Goal: Navigation & Orientation: Find specific page/section

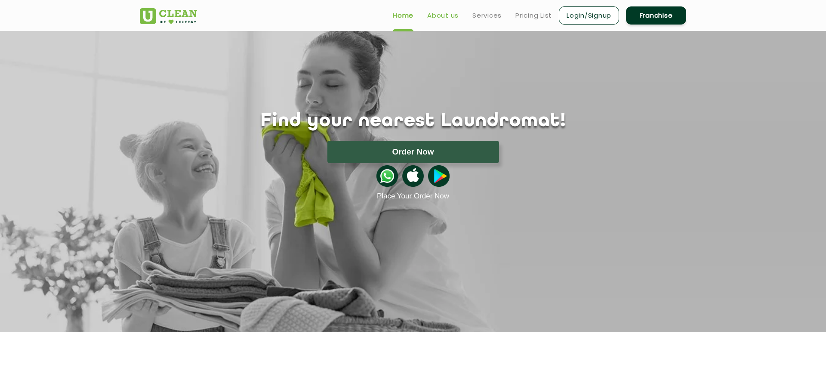
click at [442, 15] on link "About us" at bounding box center [442, 15] width 31 height 10
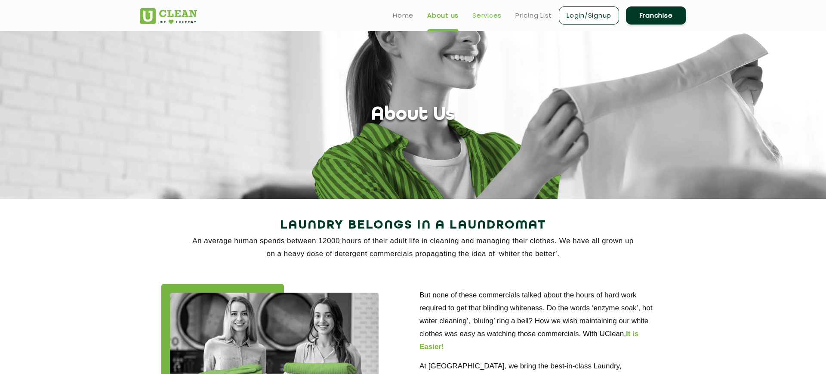
click at [485, 18] on link "Services" at bounding box center [487, 15] width 29 height 10
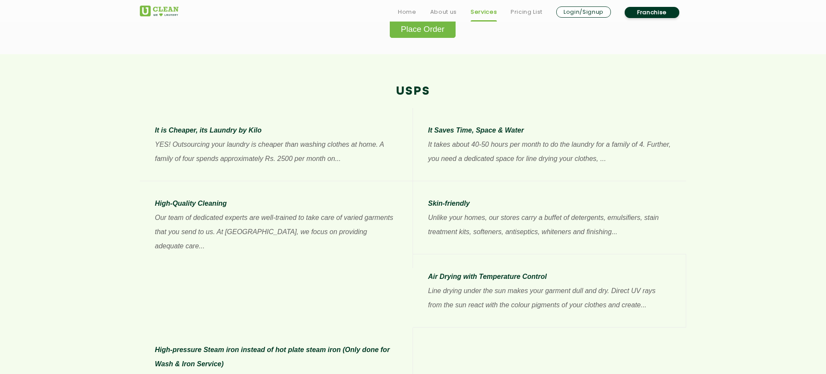
scroll to position [597, 0]
